Goal: Navigation & Orientation: Find specific page/section

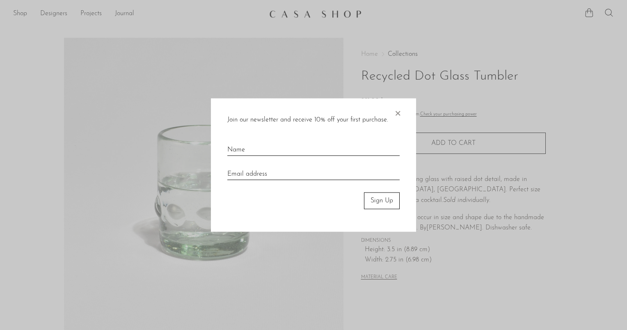
click at [371, 55] on div at bounding box center [313, 165] width 627 height 330
click at [397, 109] on span "×" at bounding box center [397, 111] width 8 height 26
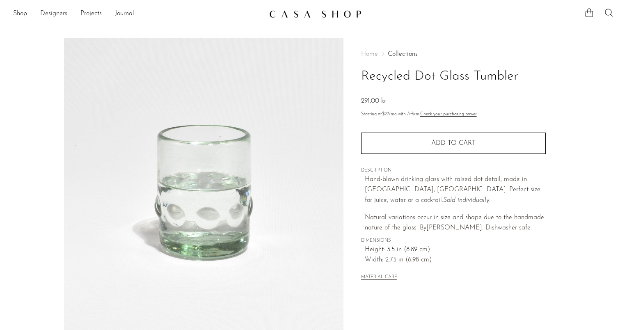
click at [60, 10] on link "Designers" at bounding box center [53, 14] width 27 height 11
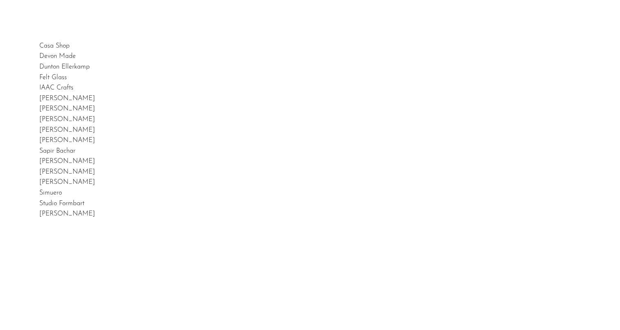
scroll to position [21, 0]
